Goal: Transaction & Acquisition: Purchase product/service

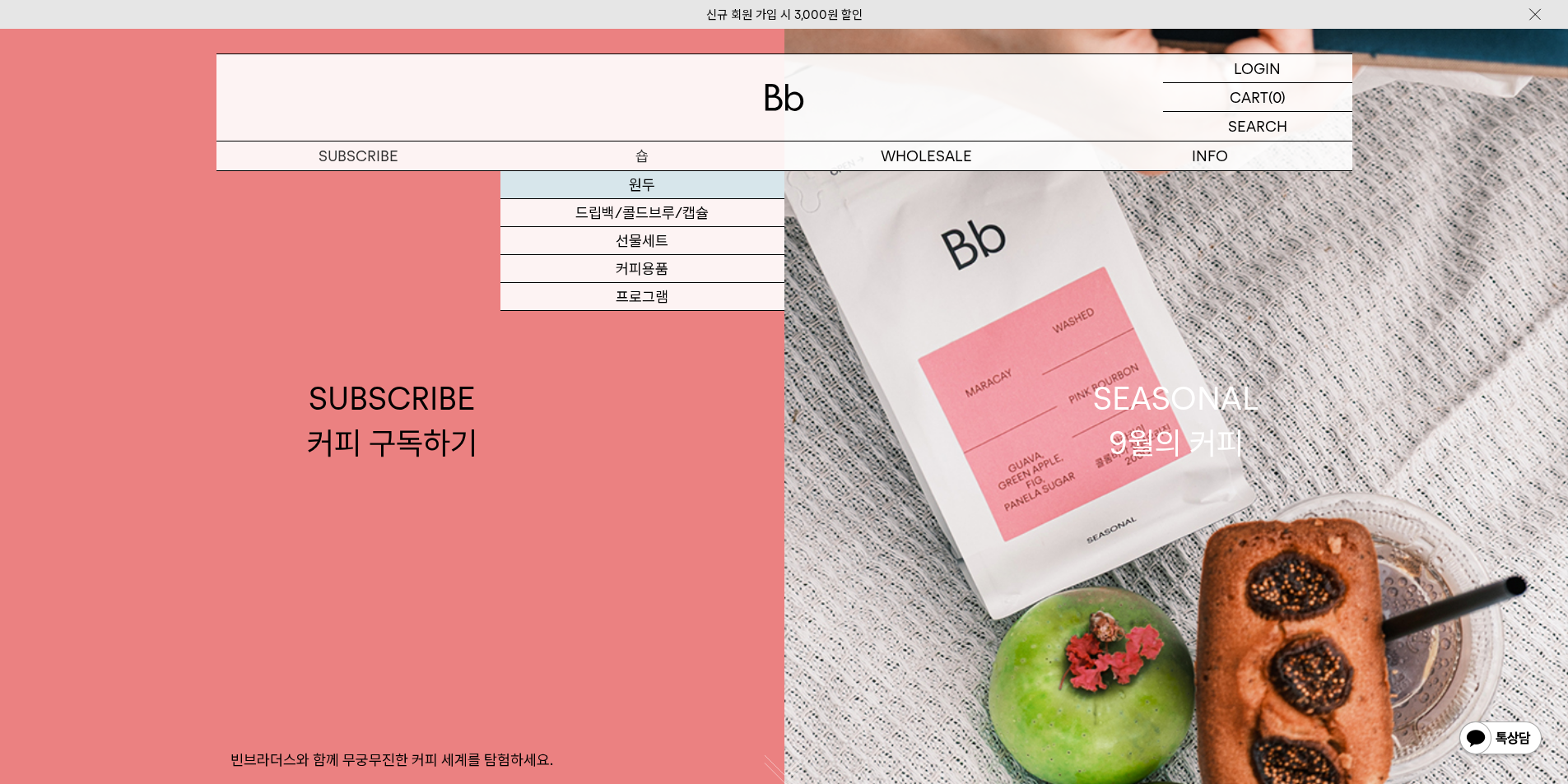
click at [670, 194] on link "원두" at bounding box center [642, 185] width 284 height 28
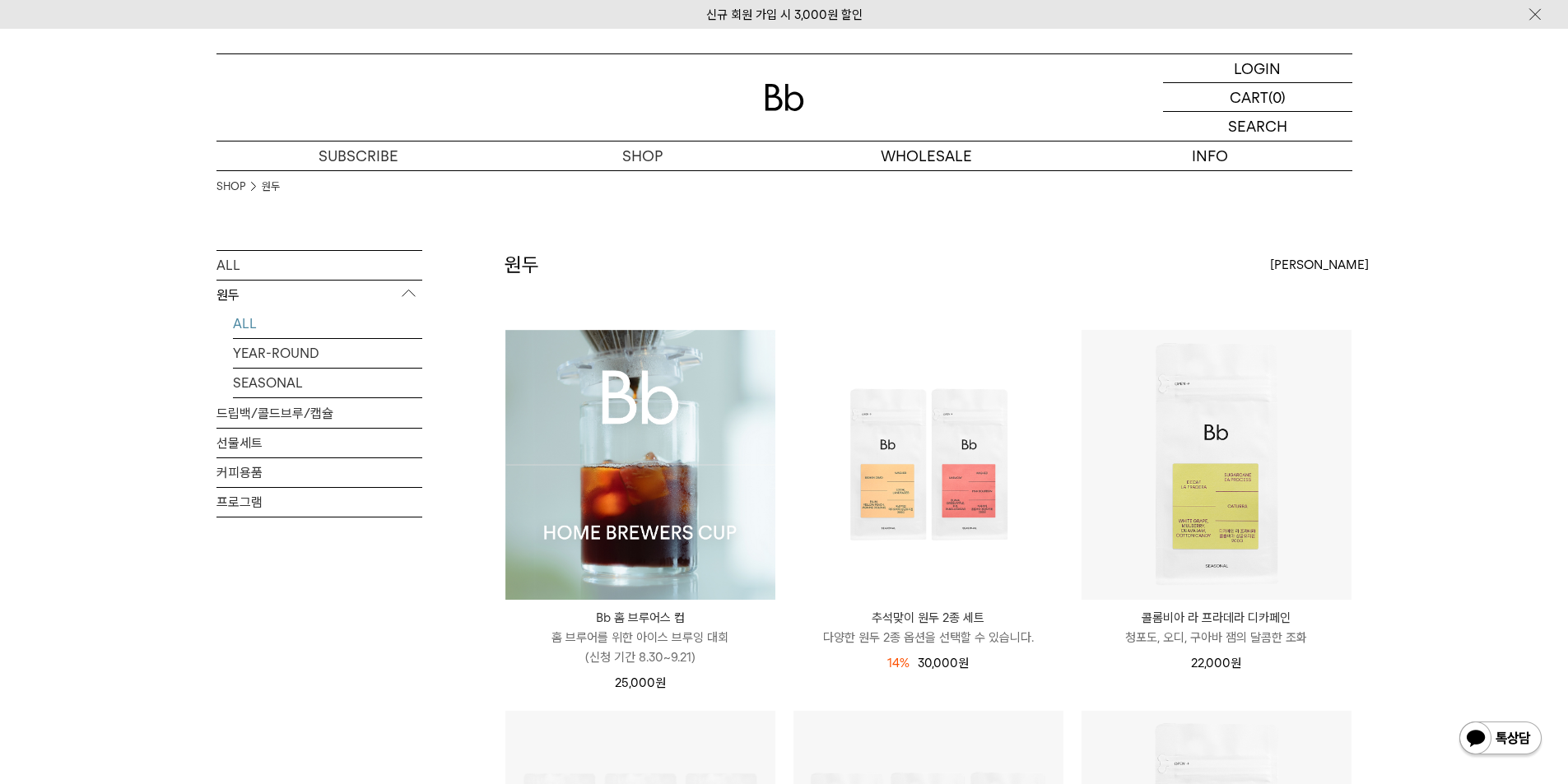
click at [677, 478] on img at bounding box center [640, 465] width 270 height 270
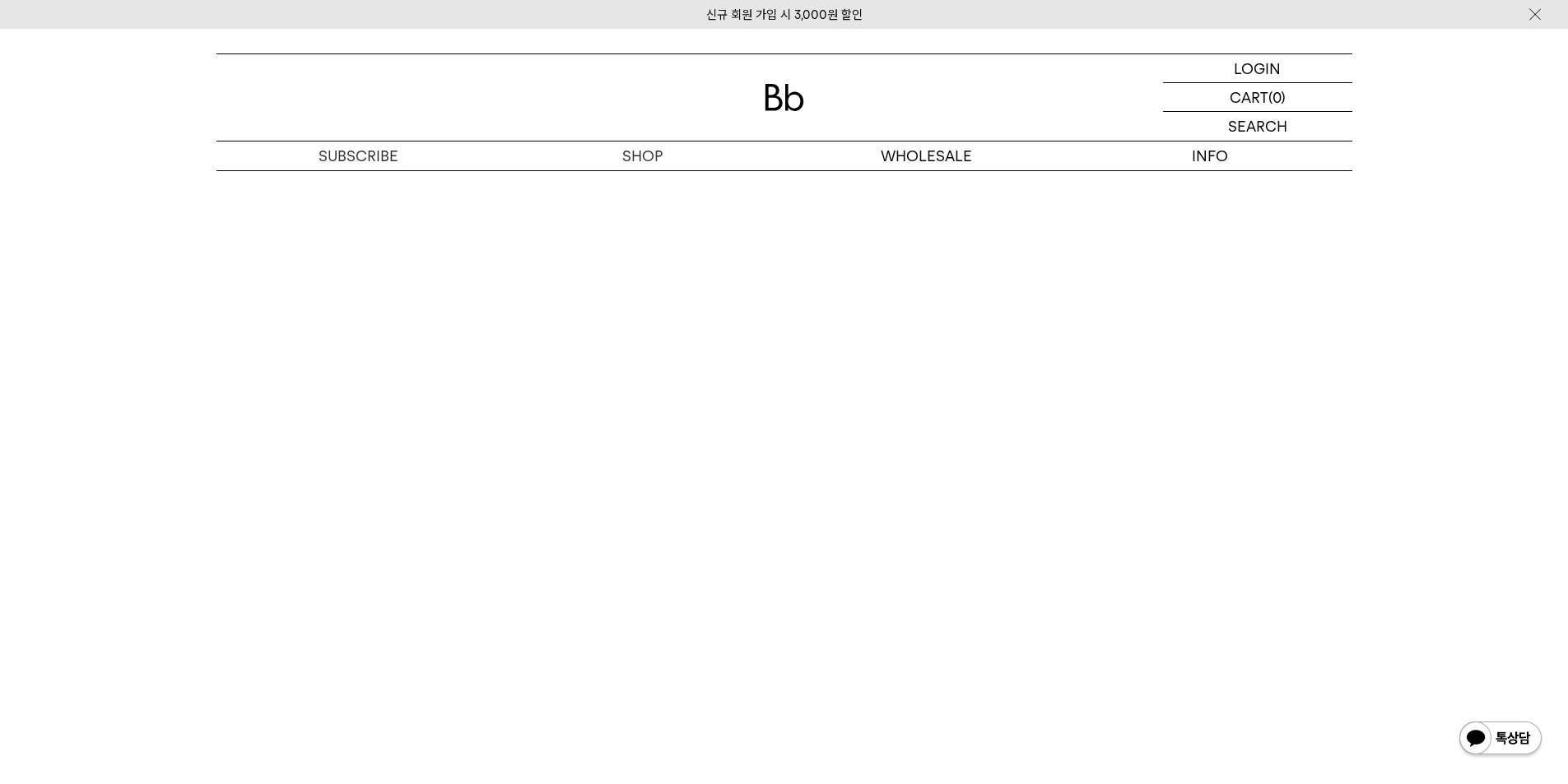
scroll to position [9089, 0]
